Goal: Task Accomplishment & Management: Complete application form

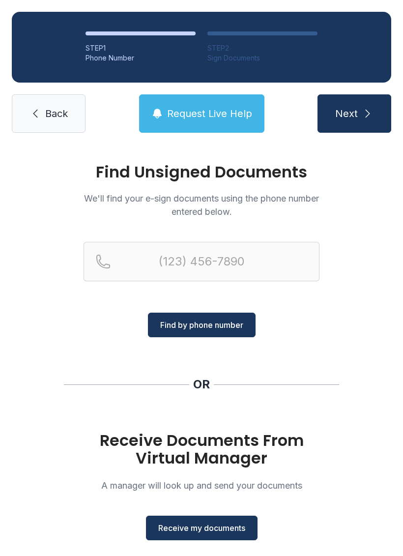
click at [66, 95] on link "Back" at bounding box center [49, 113] width 74 height 38
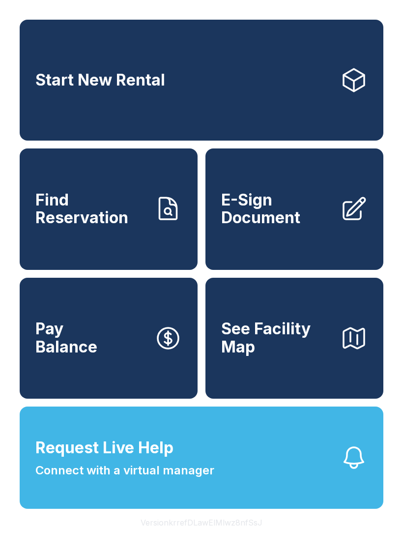
click at [278, 227] on span "E-Sign Document" at bounding box center [276, 209] width 111 height 36
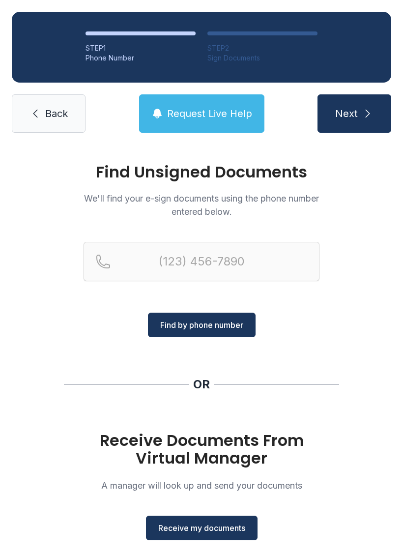
click at [195, 547] on div "Find Unsigned Documents We'll find your e-sign documents using the phone number…" at bounding box center [201, 362] width 403 height 435
click at [221, 523] on span "Receive my documents" at bounding box center [201, 529] width 87 height 12
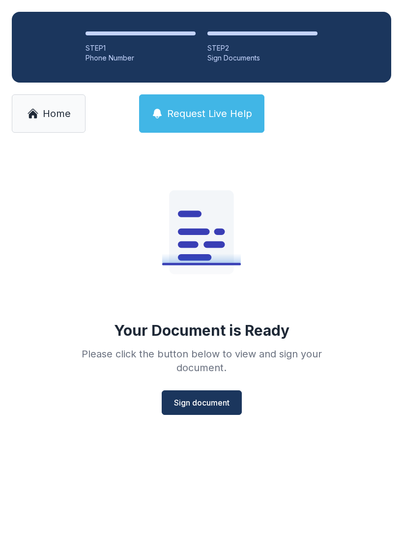
click at [201, 406] on span "Sign document" at bounding box center [202, 403] width 56 height 12
click at [48, 112] on span "Home" at bounding box center [57, 114] width 28 height 14
